Goal: Check status: Check status

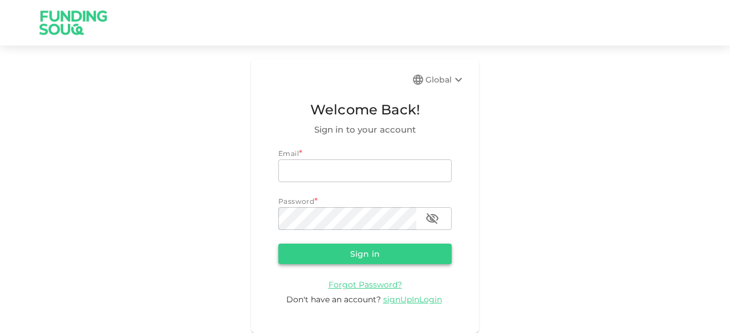
type input "[EMAIL_ADDRESS][DOMAIN_NAME]"
click at [321, 250] on button "Sign in" at bounding box center [364, 254] width 173 height 21
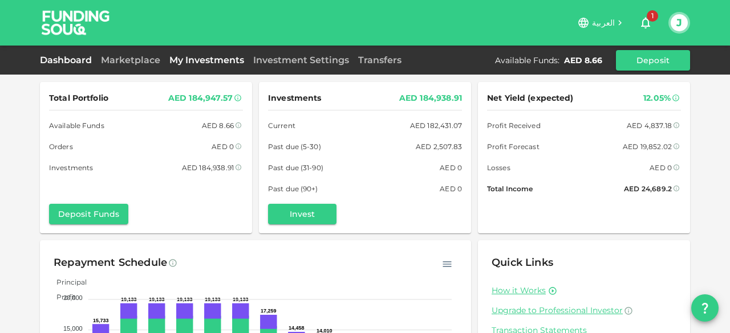
click at [204, 60] on link "My Investments" at bounding box center [207, 60] width 84 height 11
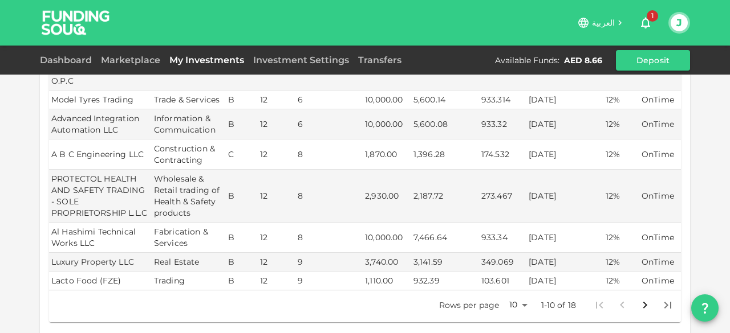
scroll to position [275, 0]
click at [643, 298] on icon "Go to next page" at bounding box center [645, 305] width 14 height 14
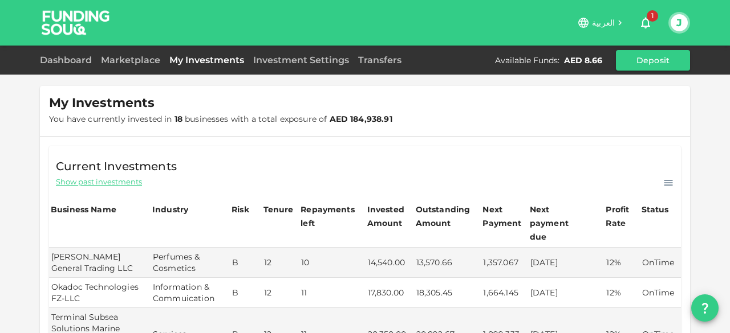
scroll to position [0, 0]
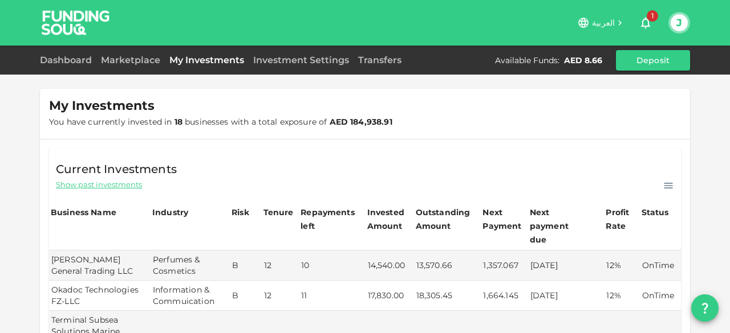
click at [484, 281] on td "1,664.145" at bounding box center [504, 296] width 47 height 30
click at [67, 59] on link "Dashboard" at bounding box center [68, 60] width 56 height 11
